Goal: Task Accomplishment & Management: Complete application form

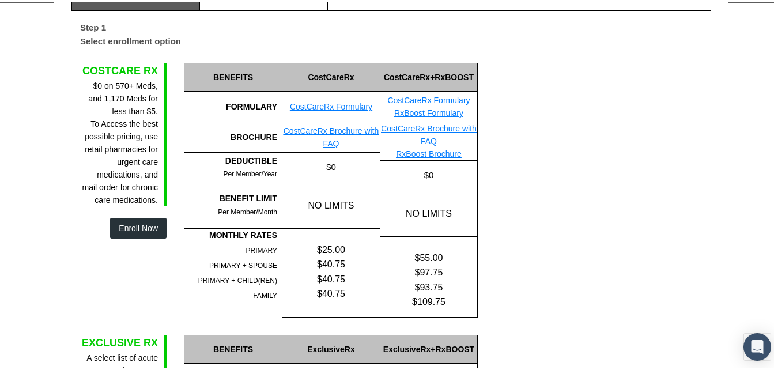
scroll to position [115, 0]
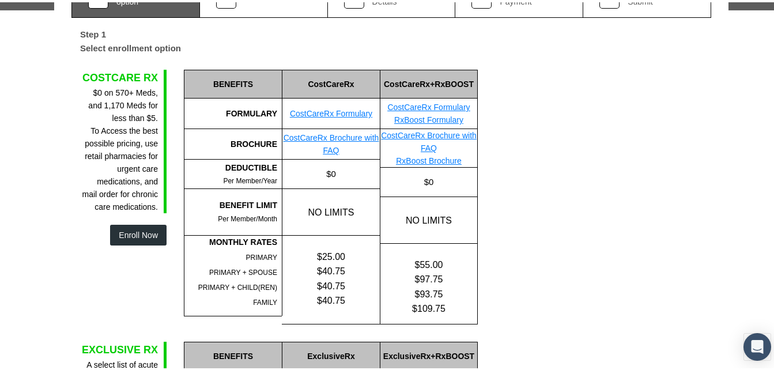
click at [432, 104] on link "CostCareRx Formulary" at bounding box center [428, 104] width 82 height 9
click at [434, 132] on link "CostCareRx Brochure with FAQ" at bounding box center [429, 139] width 96 height 22
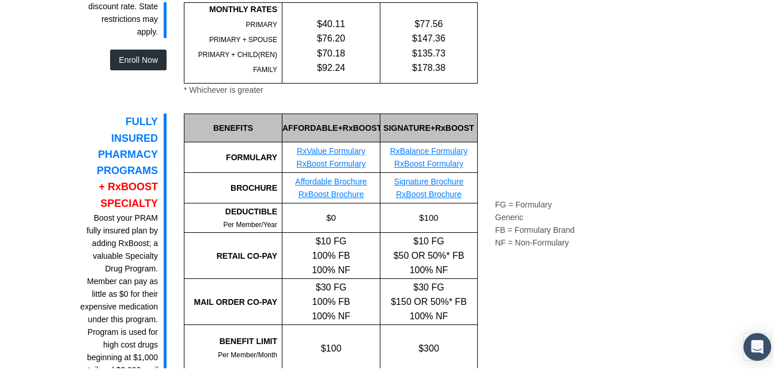
scroll to position [1095, 0]
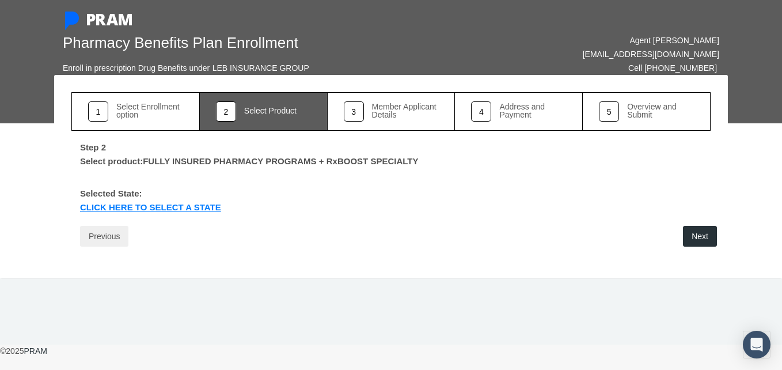
click at [164, 206] on link "Click Here to select a state" at bounding box center [150, 208] width 158 height 13
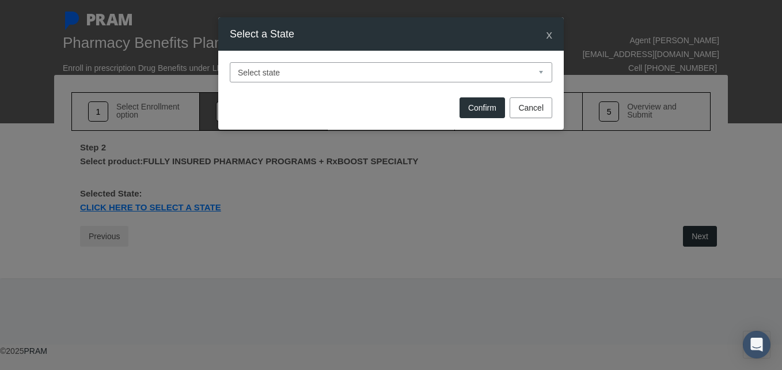
click at [283, 72] on select "Select state [US_STATE] [US_STATE] [US_STATE] [US_STATE] [US_STATE] [US_STATE] …" at bounding box center [391, 72] width 323 height 20
select select "GA"
click at [230, 62] on select "Select state [US_STATE] [US_STATE] [US_STATE] [US_STATE] [US_STATE] [US_STATE] …" at bounding box center [391, 72] width 323 height 20
click at [487, 94] on div "Confirm Cancel" at bounding box center [391, 112] width 346 height 36
click at [482, 104] on button "Confirm" at bounding box center [483, 107] width 46 height 21
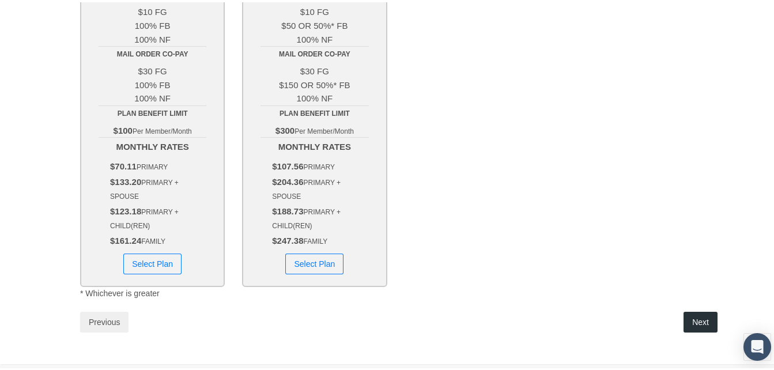
scroll to position [346, 0]
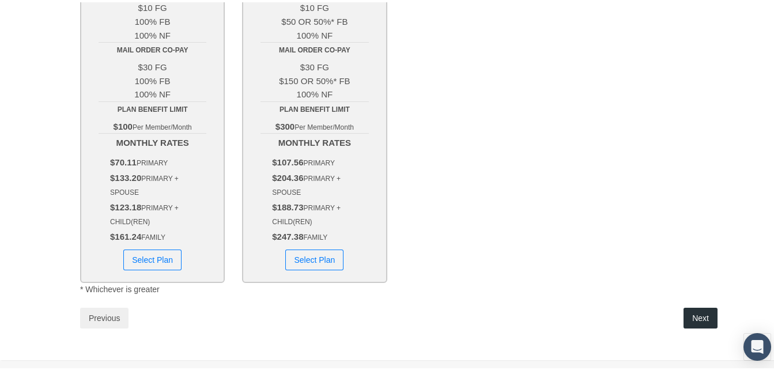
click at [159, 251] on button "Select Plan" at bounding box center [152, 257] width 58 height 21
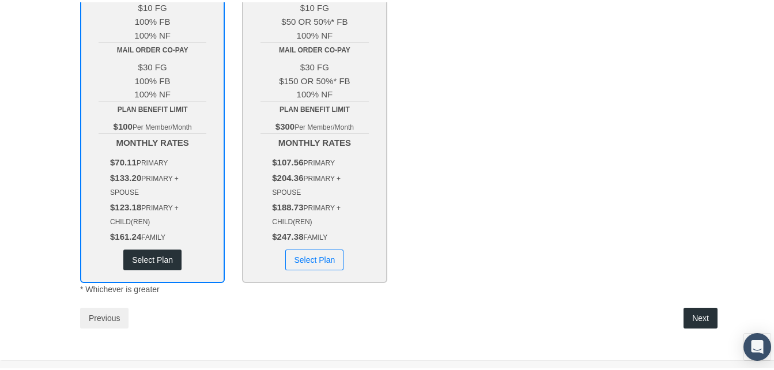
click at [312, 263] on button "Select Plan" at bounding box center [314, 257] width 58 height 21
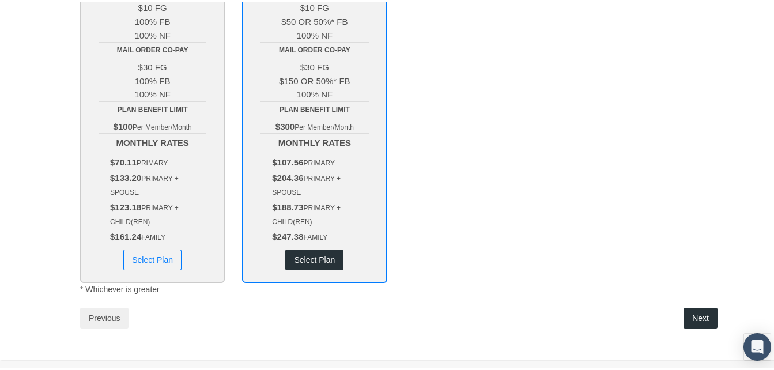
click at [694, 315] on button "Next" at bounding box center [700, 315] width 34 height 21
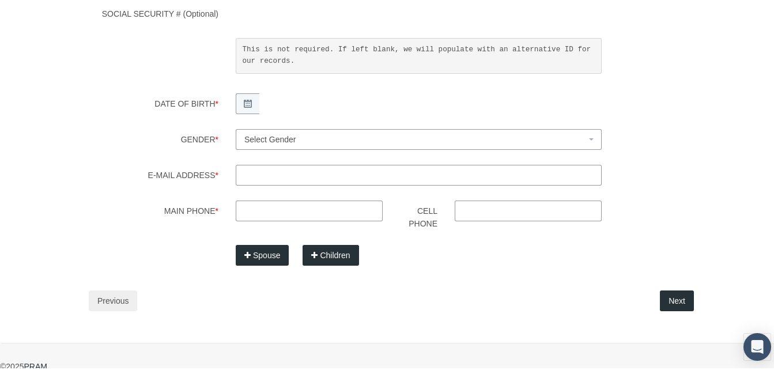
scroll to position [0, 0]
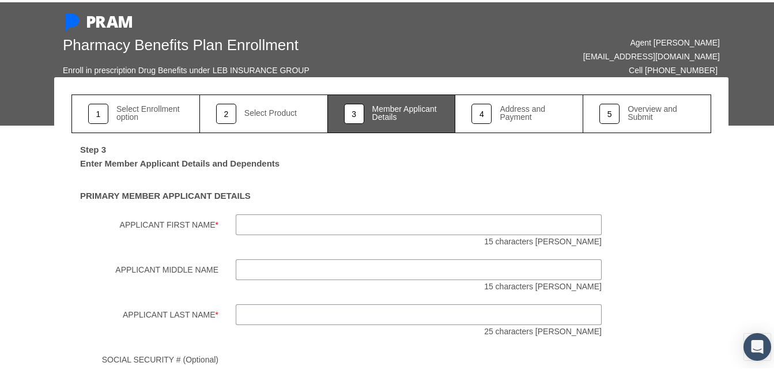
click at [302, 218] on input "Applicant First Name *" at bounding box center [419, 222] width 366 height 21
type input "Victoria"
type input "[PERSON_NAME]"
type input "[EMAIL_ADDRESS][DOMAIN_NAME]"
type input "[PHONE_NUMBER]"
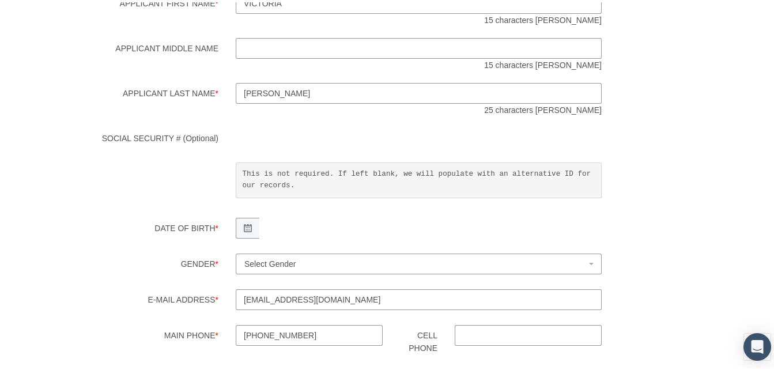
scroll to position [230, 0]
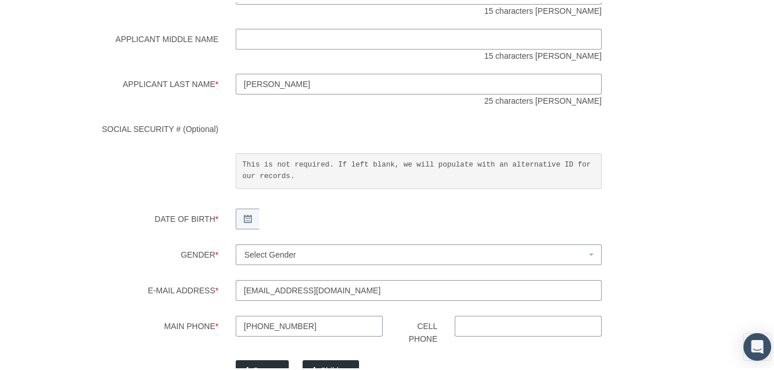
click at [311, 254] on span "Select Gender" at bounding box center [415, 252] width 342 height 13
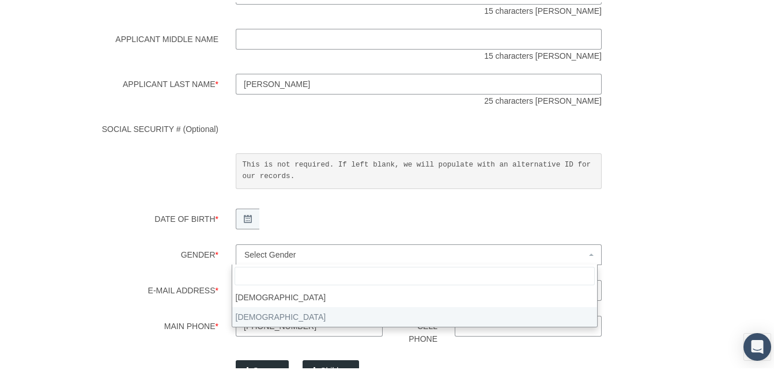
select select "F"
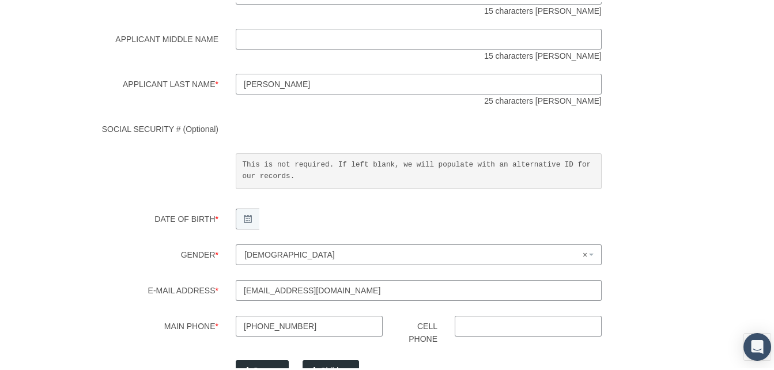
click at [315, 289] on input "[EMAIL_ADDRESS][DOMAIN_NAME]" at bounding box center [419, 288] width 366 height 21
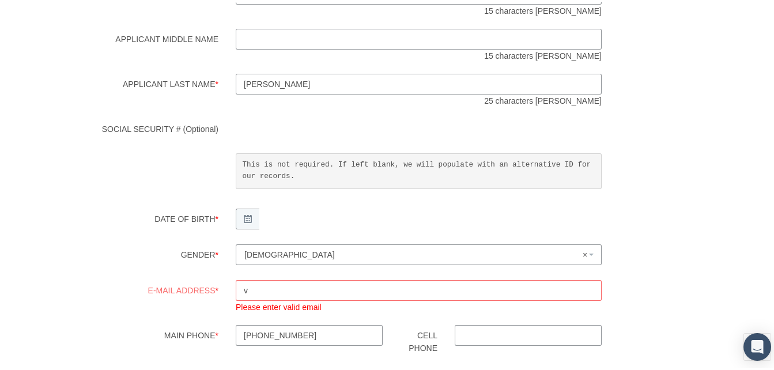
type input "[EMAIL_ADDRESS][DOMAIN_NAME]"
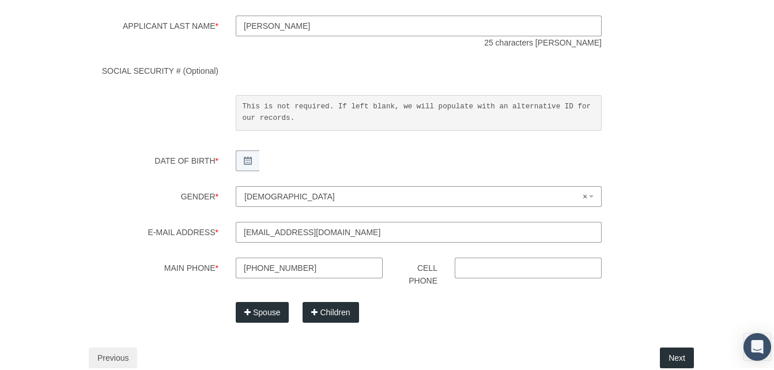
scroll to position [346, 0]
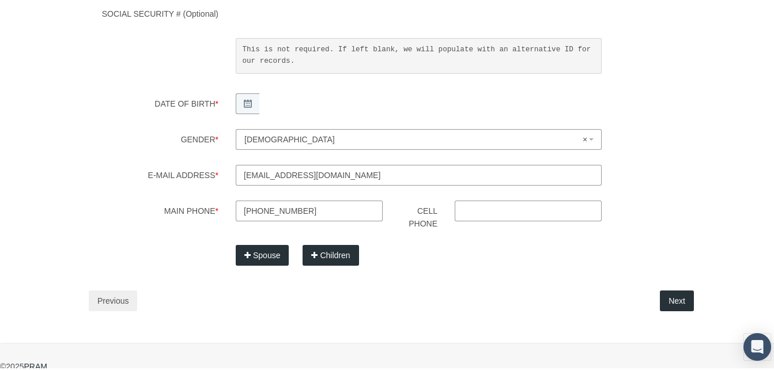
click at [669, 296] on button "Next" at bounding box center [677, 298] width 34 height 21
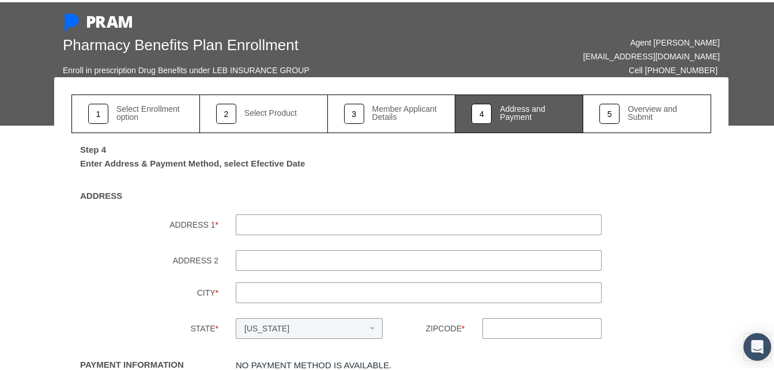
drag, startPoint x: 373, startPoint y: 227, endPoint x: 372, endPoint y: 221, distance: 6.0
click at [372, 224] on input "ADDRESS 1 *" at bounding box center [419, 222] width 366 height 21
type input "[STREET_ADDRESS]"
type input "Grvoetown"
type input "30813"
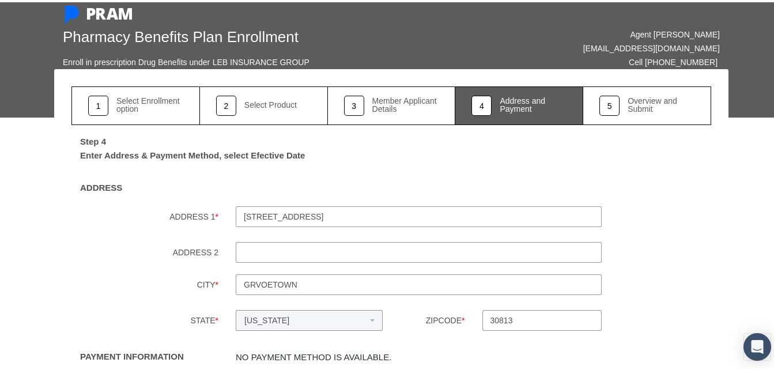
scroll to position [66, 0]
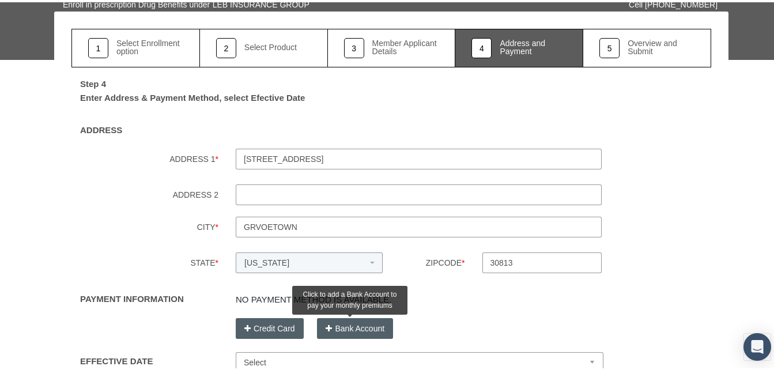
click at [355, 331] on button "Bank Account" at bounding box center [355, 326] width 76 height 21
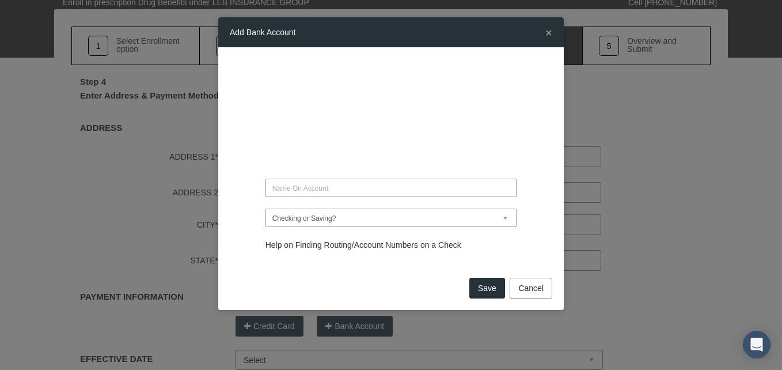
click at [539, 282] on button "Cancel" at bounding box center [531, 288] width 43 height 21
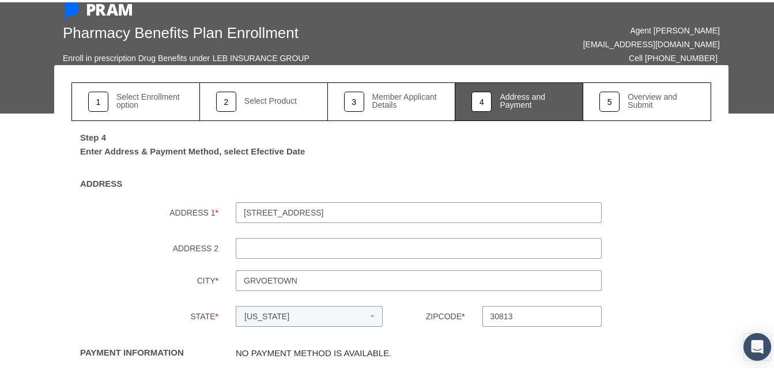
scroll to position [0, 0]
